Goal: Transaction & Acquisition: Purchase product/service

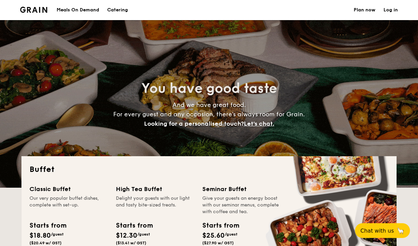
select select
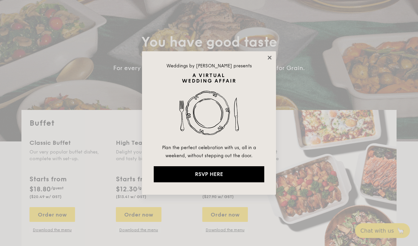
click at [267, 56] on icon at bounding box center [270, 58] width 6 height 6
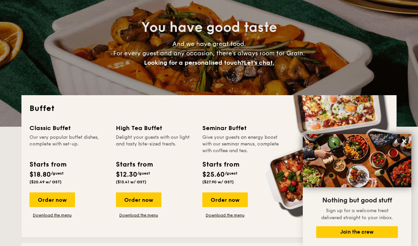
scroll to position [88, 0]
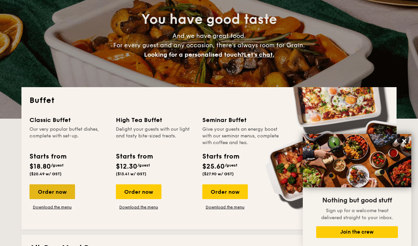
click at [55, 191] on div "Order now" at bounding box center [52, 191] width 46 height 15
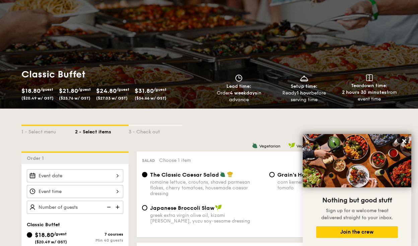
scroll to position [209, 0]
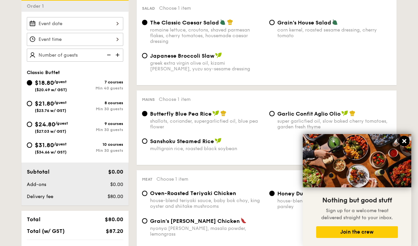
click at [405, 141] on icon at bounding box center [404, 141] width 4 height 4
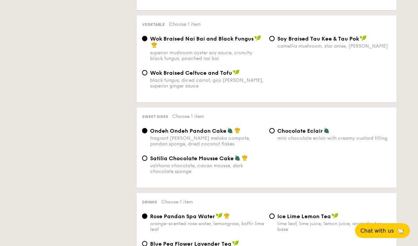
scroll to position [556, 0]
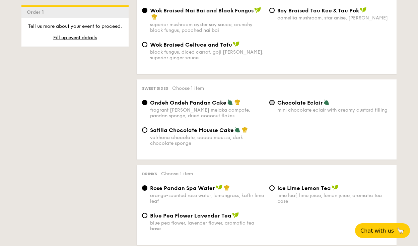
click at [273, 100] on input "Chocolate Eclair mini chocolate eclair with creamy custard filling" at bounding box center [271, 102] width 5 height 5
radio input "true"
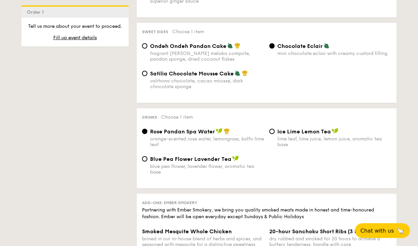
scroll to position [613, 0]
click at [271, 128] on input "Ice Lime Lemon Tea lime leaf, lime juice, lemon juice, aromatic tea base" at bounding box center [271, 130] width 5 height 5
radio input "true"
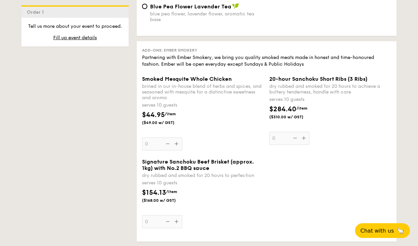
scroll to position [766, 0]
